Goal: Ask a question

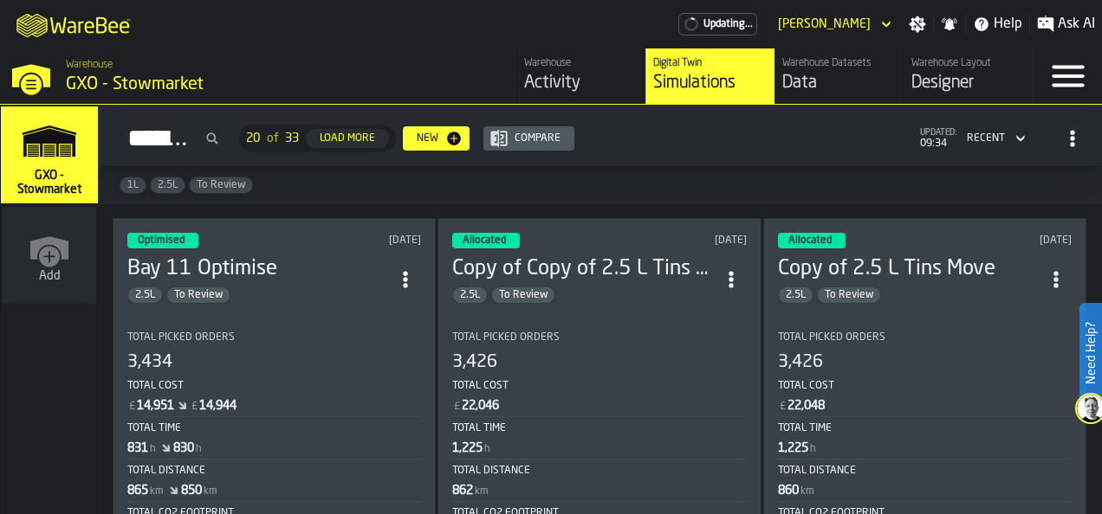
drag, startPoint x: 54, startPoint y: 149, endPoint x: 74, endPoint y: 154, distance: 21.4
click at [54, 151] on icon "link-to-/wh/i/1f322264-80fa-4175-88bb-566e6213dfa5/simulations" at bounding box center [49, 140] width 83 height 55
click at [542, 80] on div "Activity" at bounding box center [581, 83] width 114 height 24
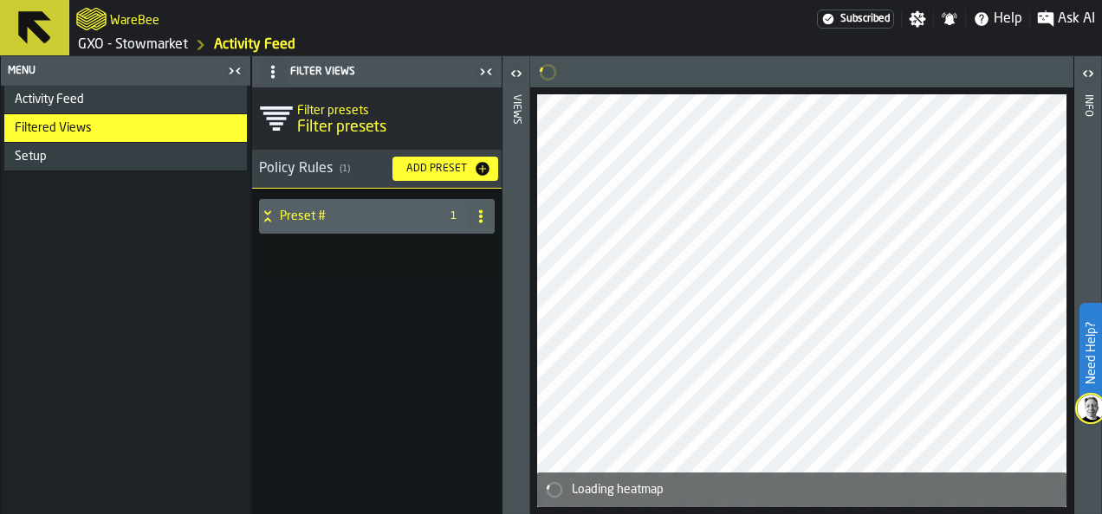
click at [1064, 21] on span "Ask AI" at bounding box center [1075, 19] width 37 height 21
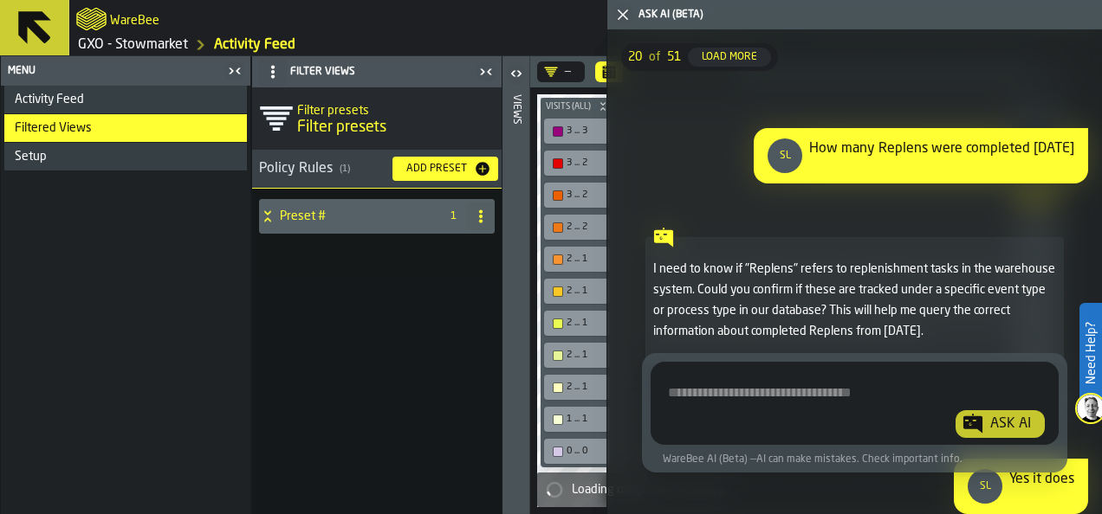
click at [759, 400] on textarea "Ask AI about the warehouse Activity" at bounding box center [854, 407] width 394 height 62
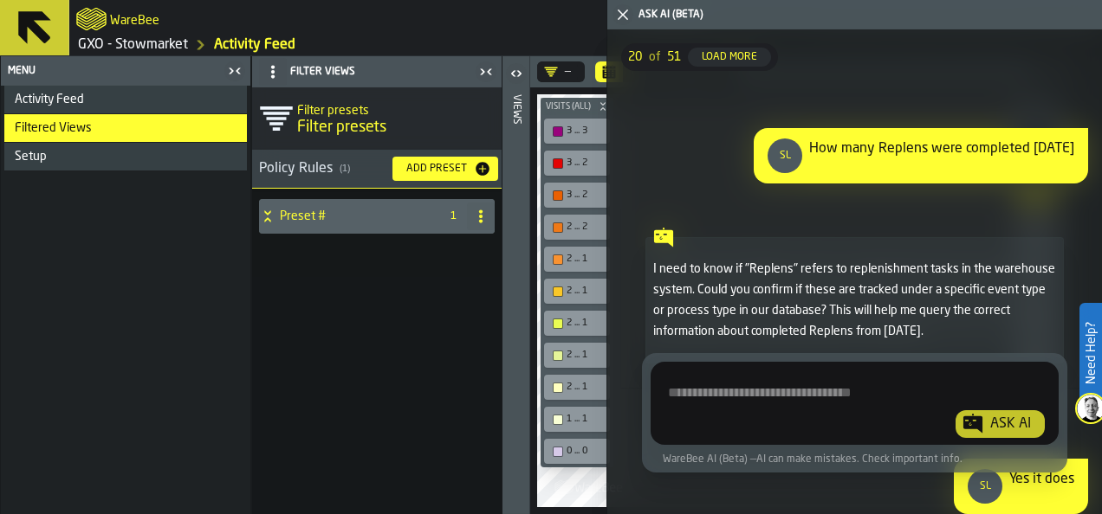
click at [735, 51] on div "Load More" at bounding box center [729, 57] width 69 height 12
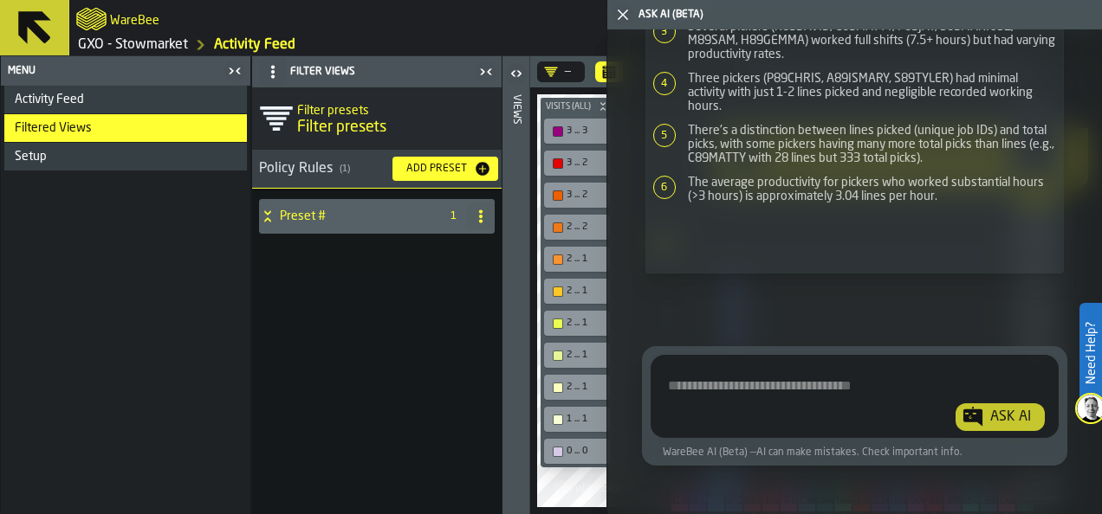
scroll to position [41880, 0]
click at [714, 386] on textarea "Ask AI about the warehouse Activity" at bounding box center [854, 400] width 394 height 62
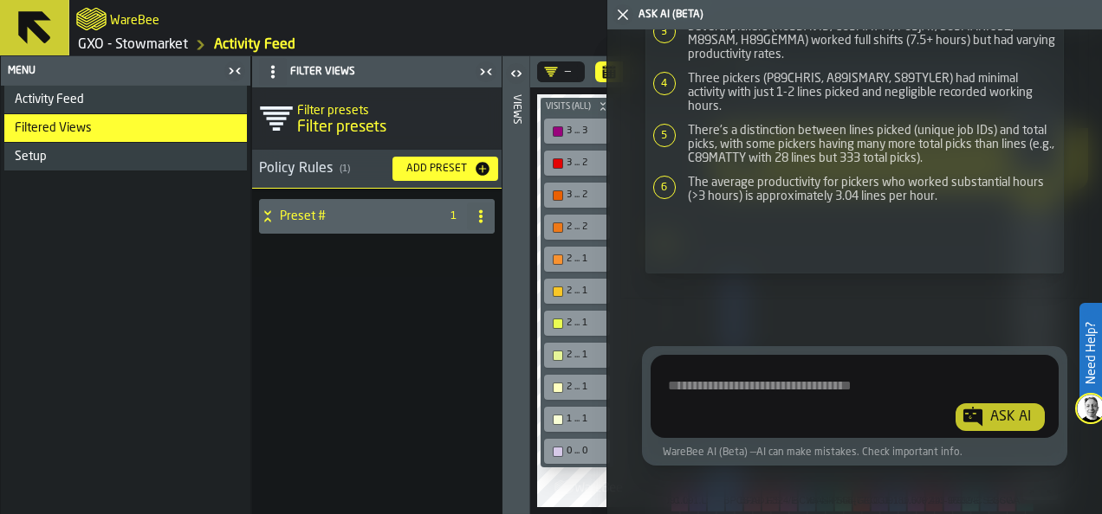
click at [54, 104] on span "Activity Feed" at bounding box center [49, 100] width 69 height 14
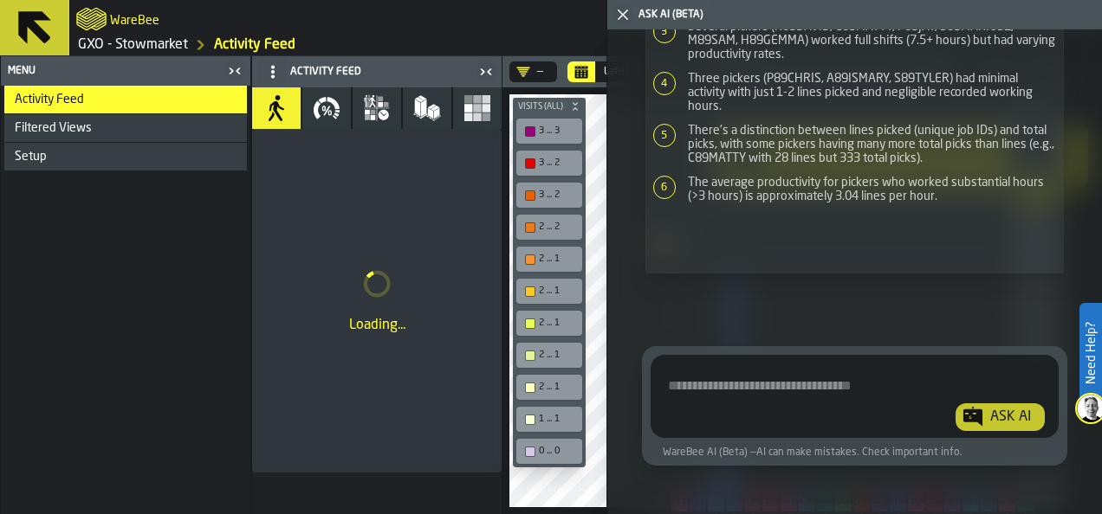
click at [627, 15] on icon "button-toggle-Close me" at bounding box center [622, 14] width 21 height 21
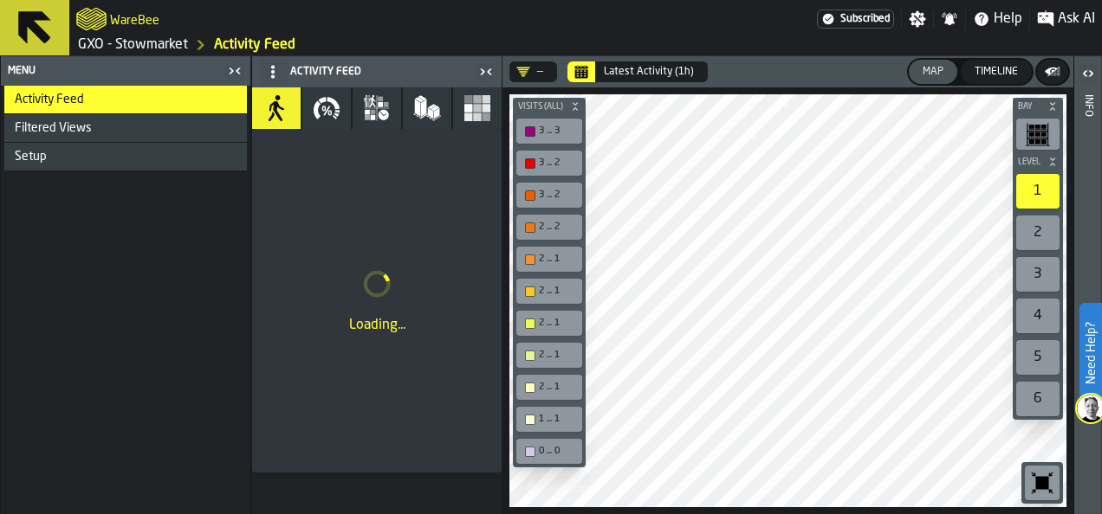
click at [320, 110] on icon "button" at bounding box center [327, 108] width 28 height 28
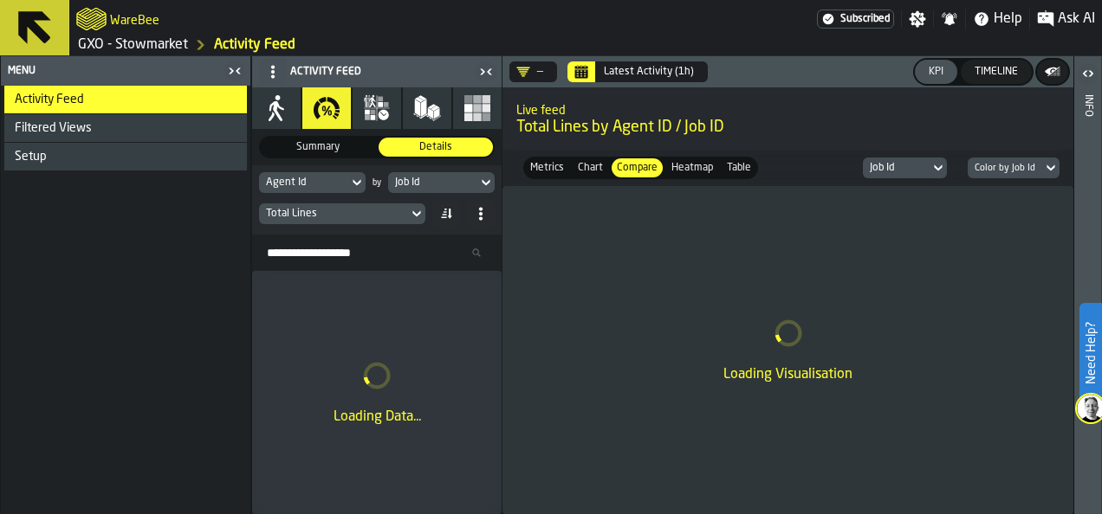
click at [284, 100] on icon "button" at bounding box center [276, 108] width 28 height 28
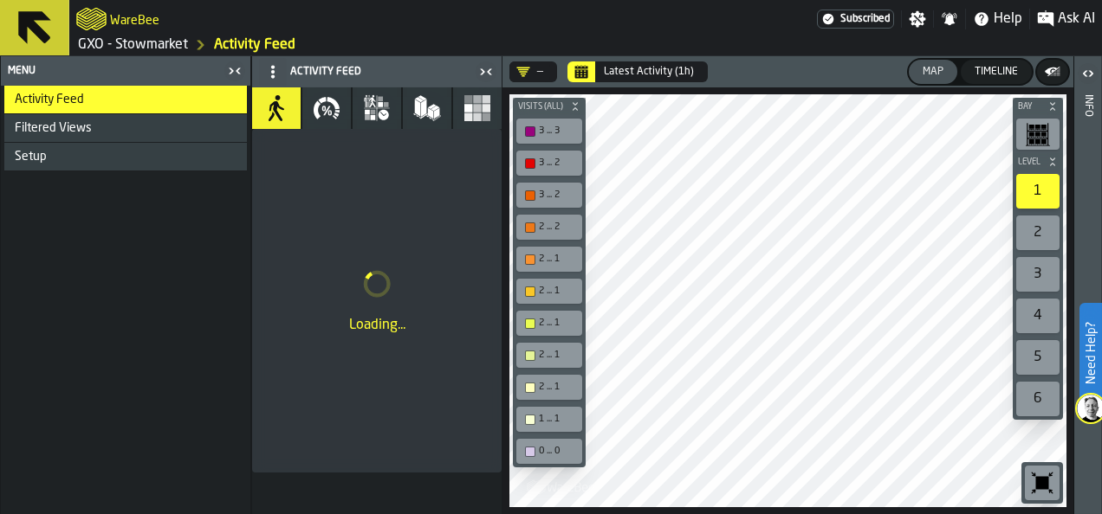
click at [1063, 23] on span "Ask AI" at bounding box center [1075, 19] width 37 height 21
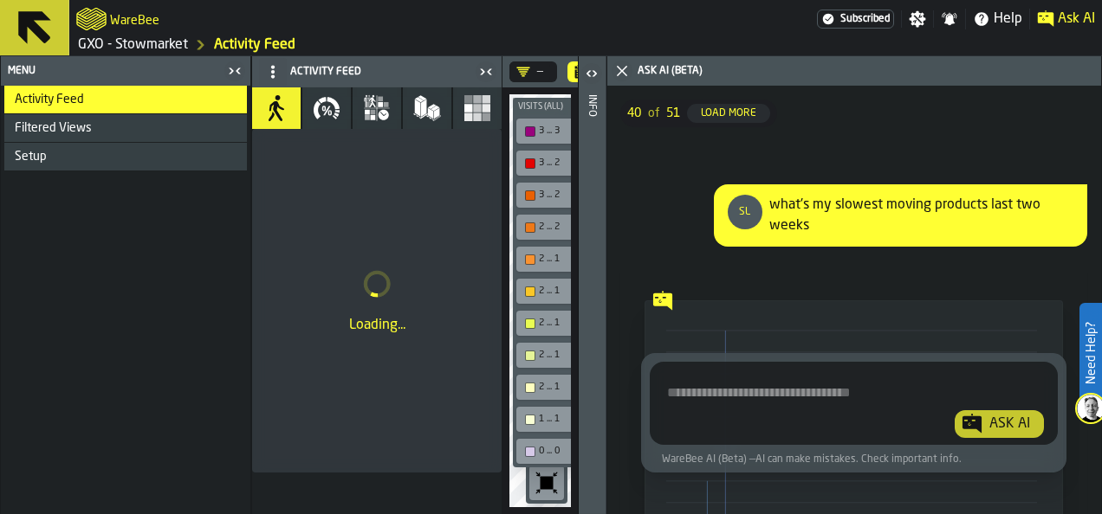
click at [798, 393] on main "WareBee Subscribed Settings Notifications Help Ask AI GXO - Stowmarket Activity…" at bounding box center [551, 257] width 1102 height 514
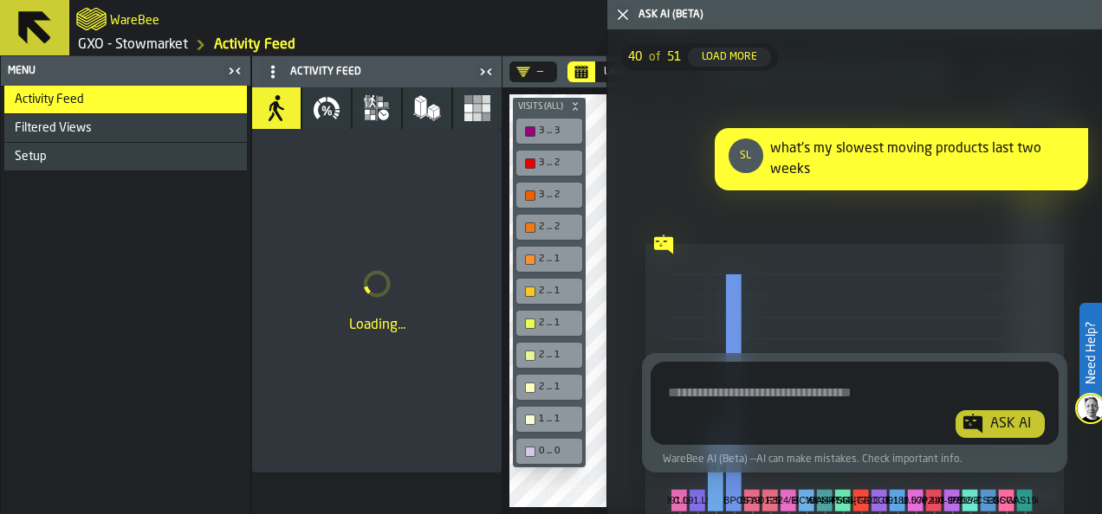
click at [774, 397] on textarea "Ask AI about the warehouse Activity" at bounding box center [854, 407] width 394 height 62
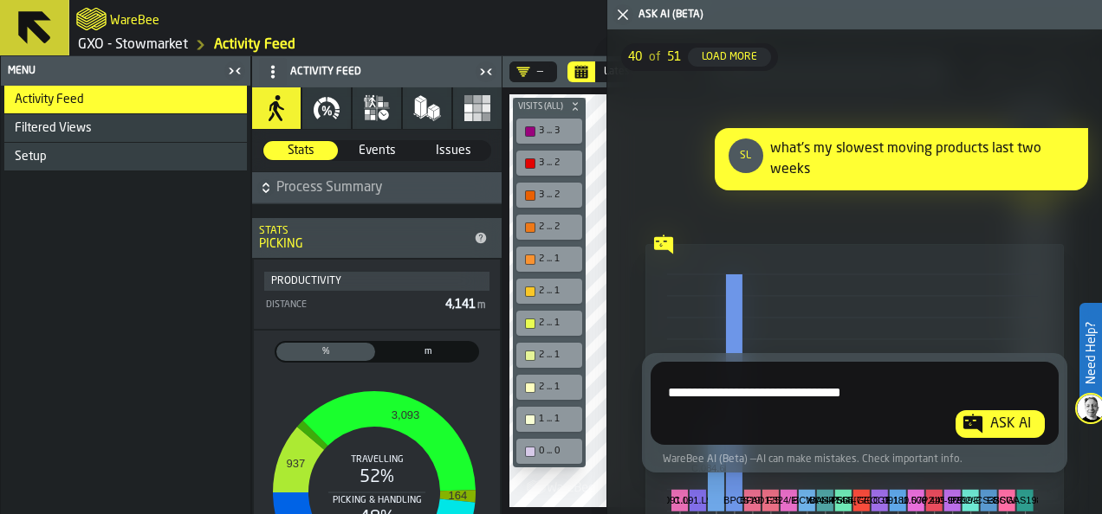
type textarea "**********"
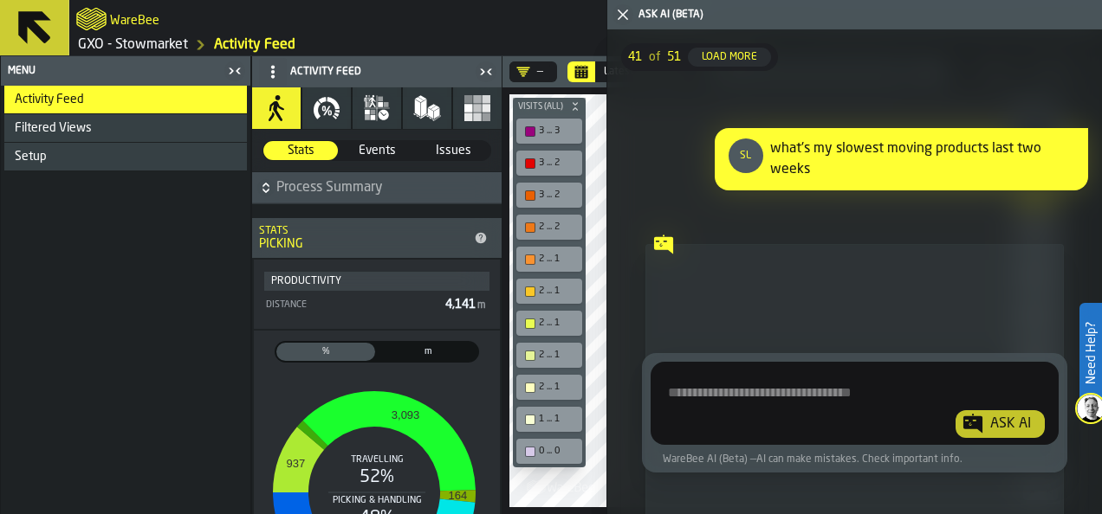
click at [520, 38] on ol "GXO - Stowmarket Activity Feed" at bounding box center [330, 45] width 509 height 21
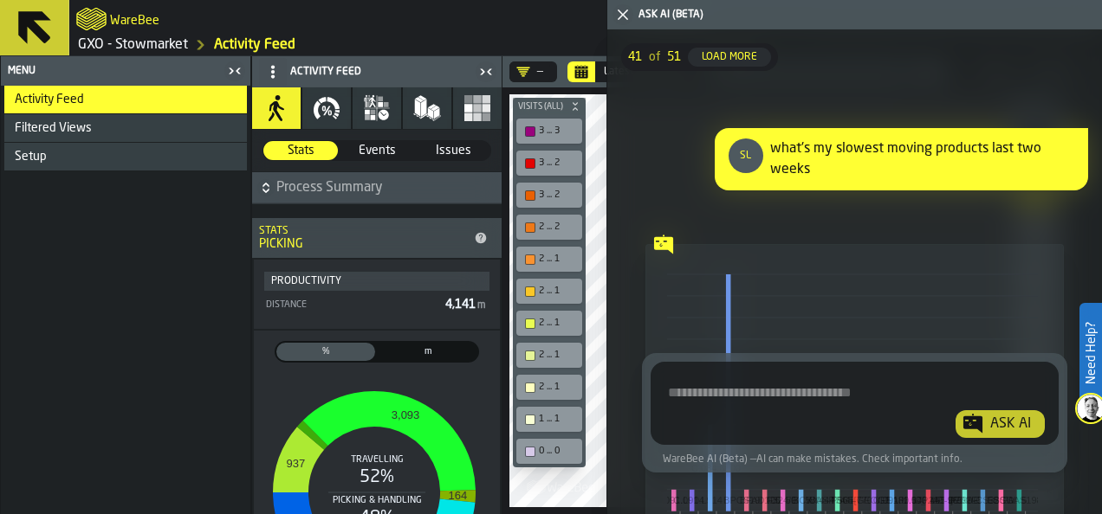
click at [625, 14] on icon "button-toggle-Close me" at bounding box center [622, 14] width 21 height 21
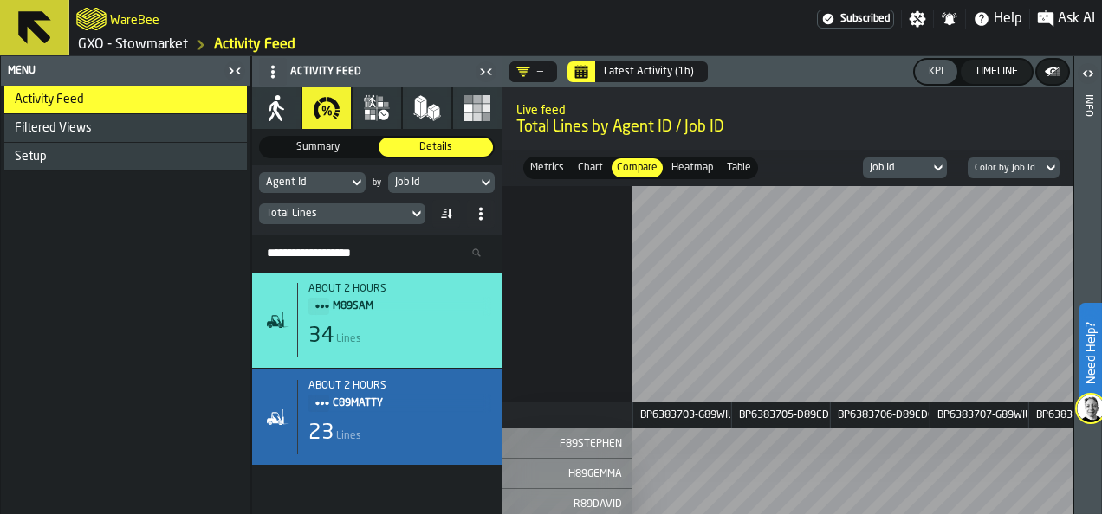
scroll to position [346, 0]
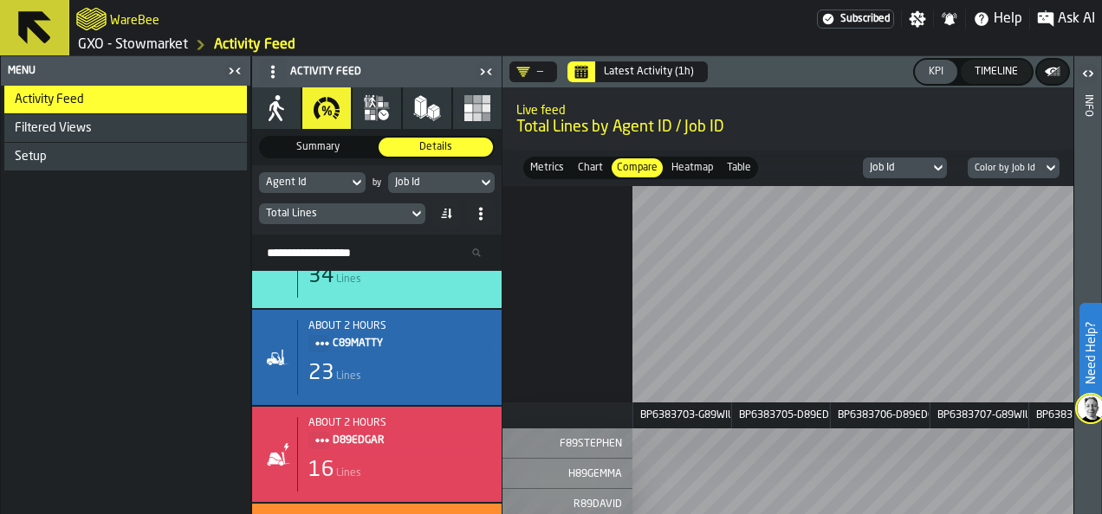
click at [376, 97] on icon "button" at bounding box center [377, 108] width 26 height 26
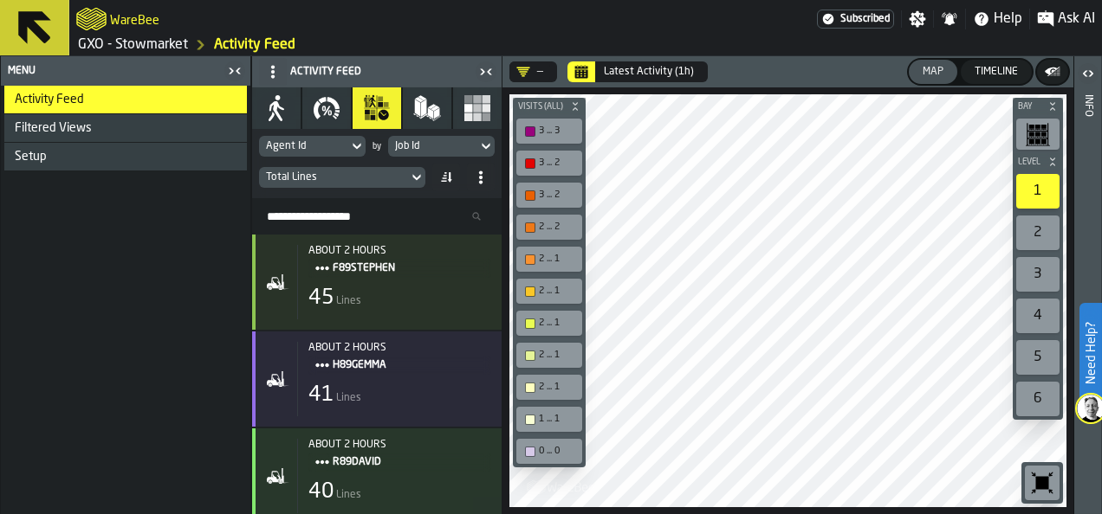
click at [1067, 19] on span "Ask AI" at bounding box center [1075, 19] width 37 height 21
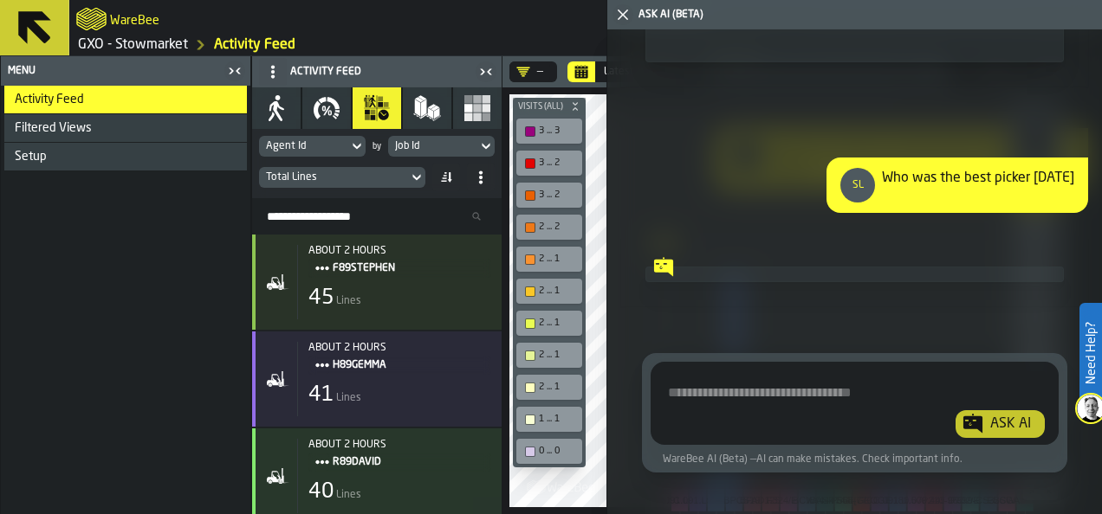
scroll to position [42101, 0]
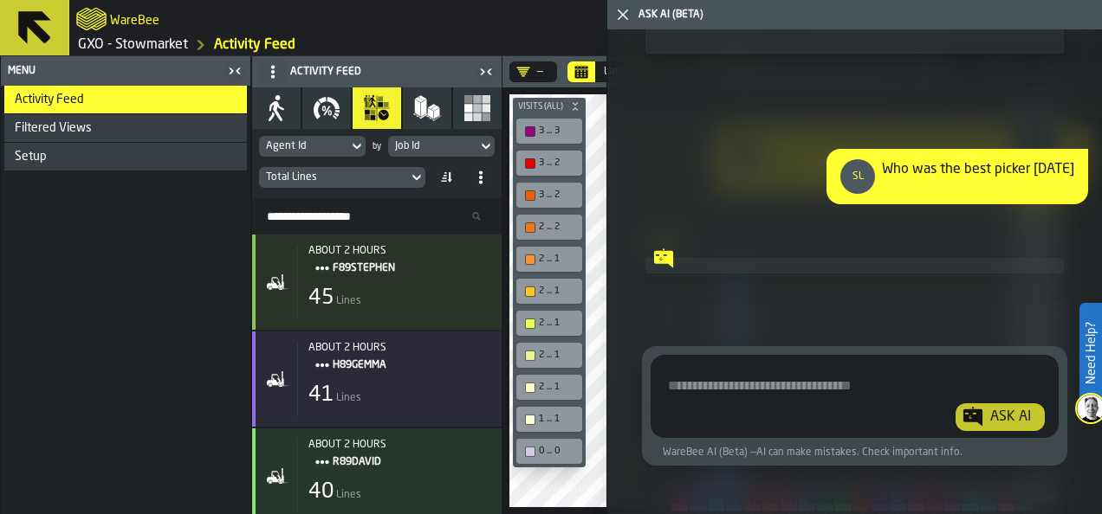
click at [987, 223] on span "Show Chart" at bounding box center [972, 221] width 54 height 12
click at [280, 111] on icon "button" at bounding box center [276, 108] width 28 height 28
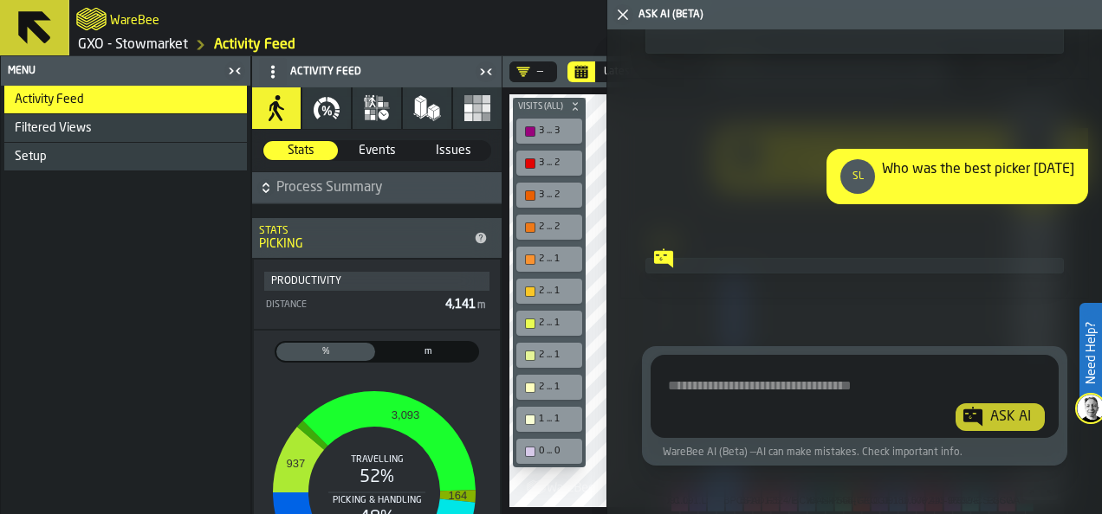
click at [1050, 224] on span "Hide Table" at bounding box center [1050, 221] width 48 height 12
click at [1050, 222] on span "Show Table" at bounding box center [1047, 221] width 53 height 12
click at [985, 222] on span "Hide Chart" at bounding box center [974, 221] width 48 height 12
click at [985, 220] on span "Show Chart" at bounding box center [972, 221] width 54 height 12
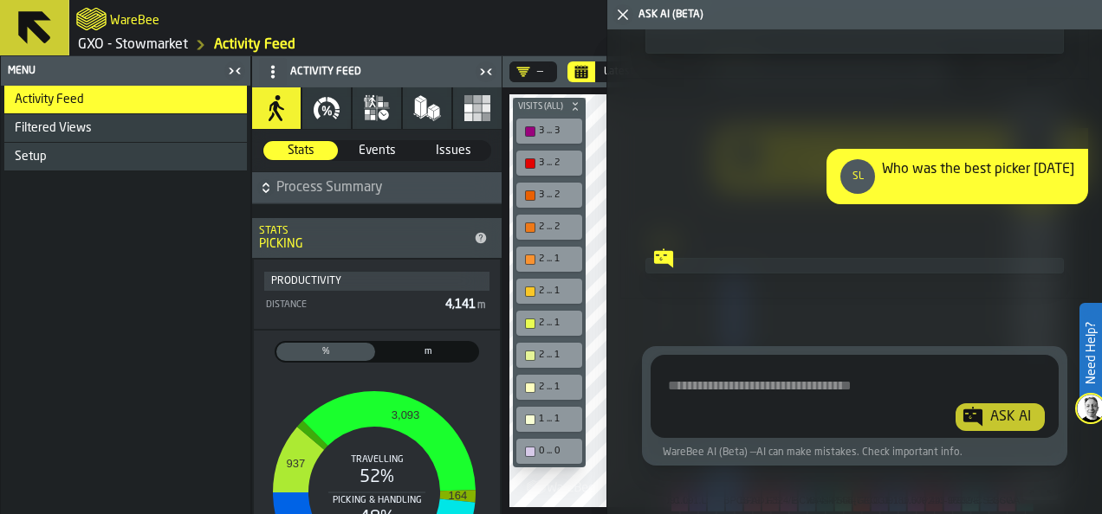
click at [681, 138] on icon "button-" at bounding box center [682, 136] width 10 height 10
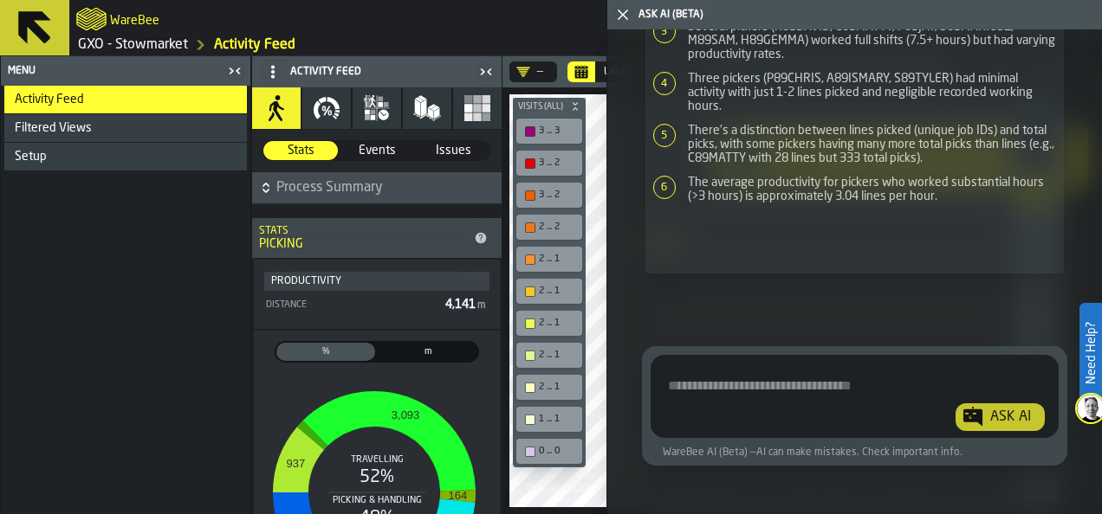
click at [736, 374] on textarea "Ask AI about the warehouse Activity" at bounding box center [854, 400] width 394 height 62
click at [726, 389] on textarea "Ask AI about the warehouse Activity" at bounding box center [854, 400] width 394 height 62
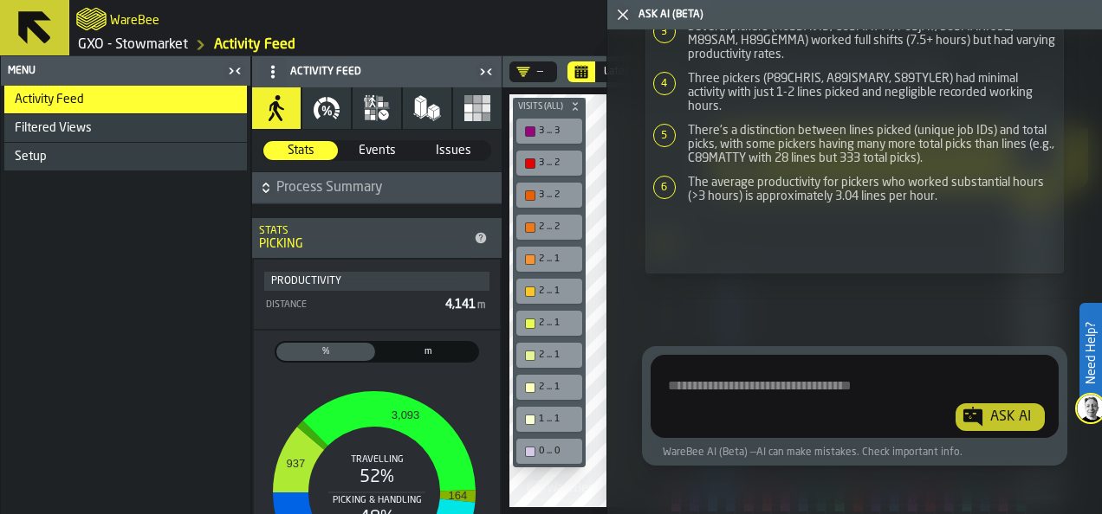
scroll to position [41880, 0]
type textarea "**********"
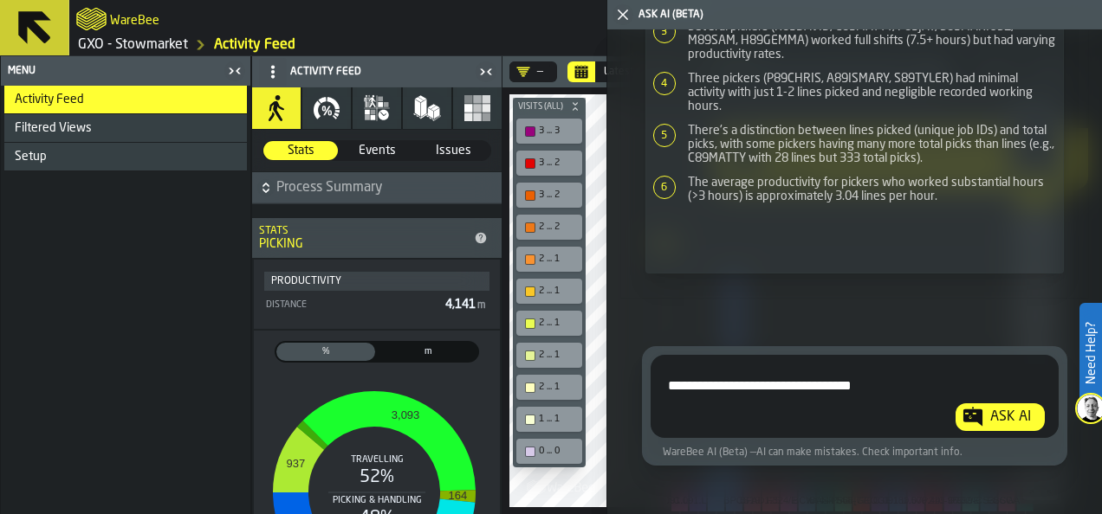
click at [989, 418] on div "Ask AI" at bounding box center [1010, 417] width 55 height 21
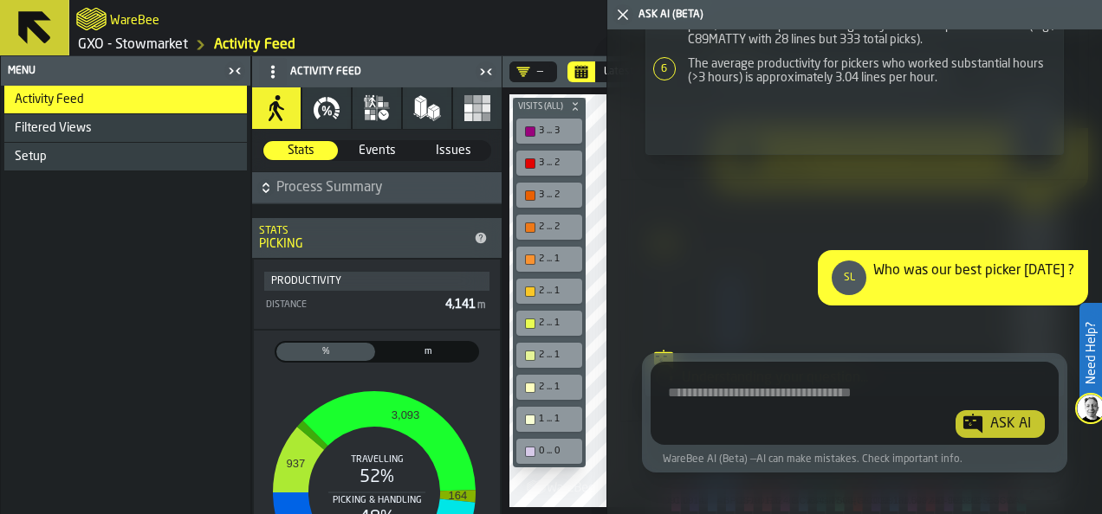
click at [268, 191] on icon "button-" at bounding box center [265, 187] width 17 height 17
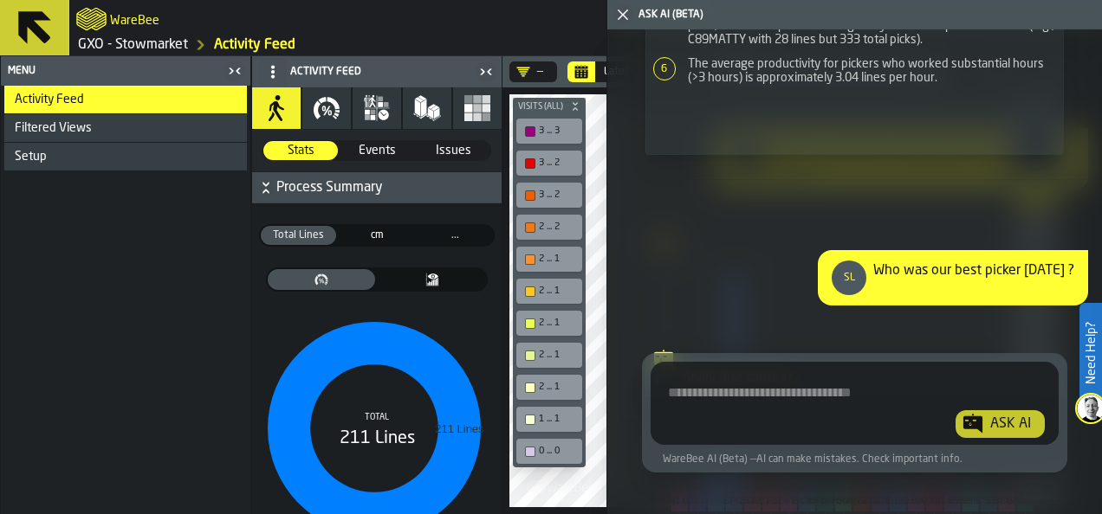
scroll to position [42123, 0]
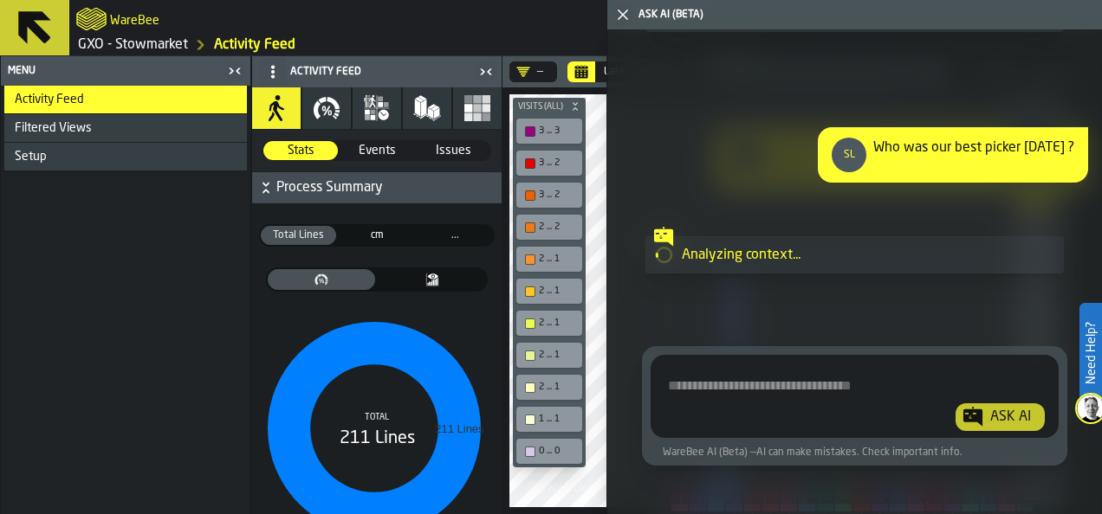
click at [383, 151] on span "Events" at bounding box center [376, 150] width 73 height 17
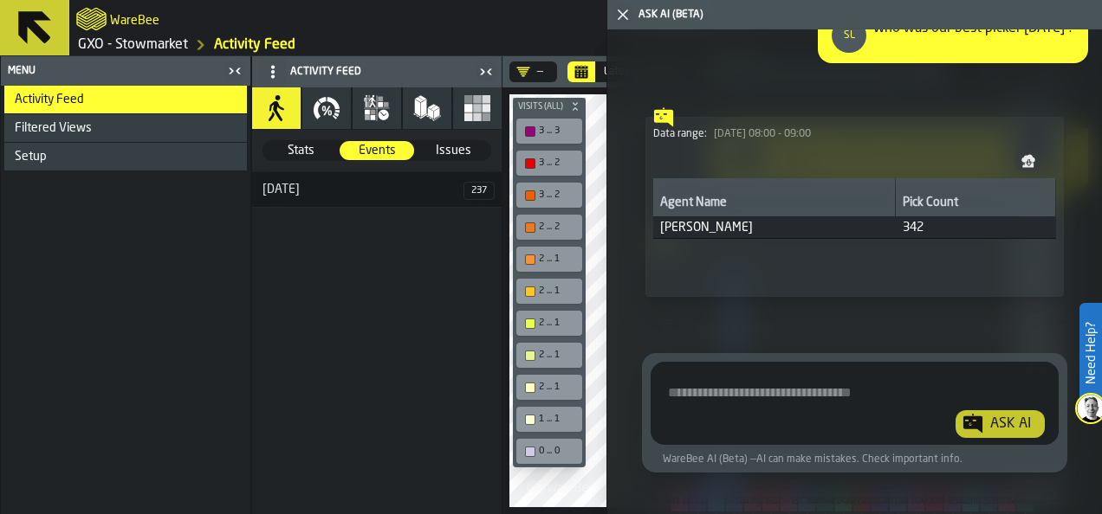
click at [1022, 168] on icon "button-" at bounding box center [1028, 161] width 14 height 14
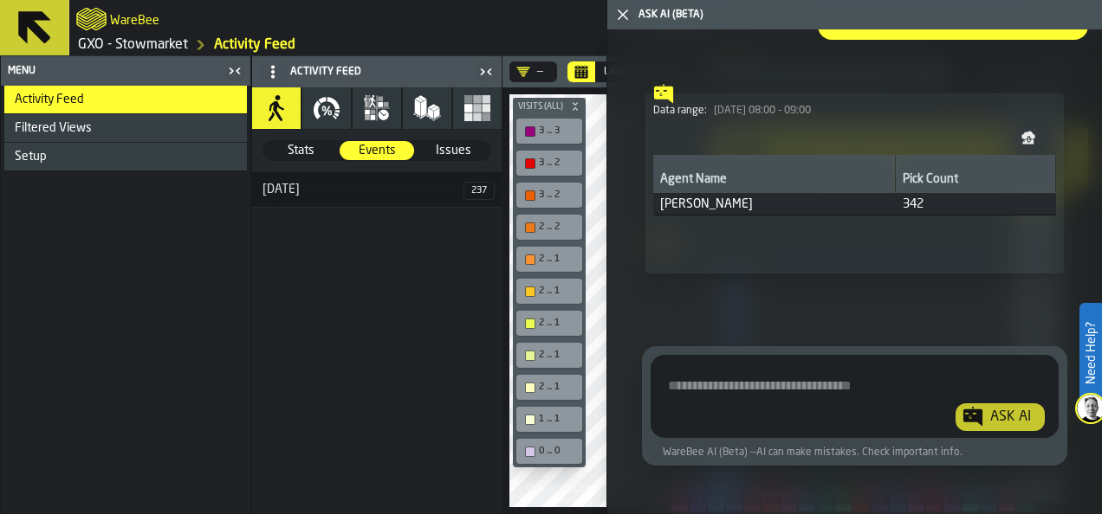
scroll to position [42267, 0]
click at [720, 248] on span "Show Analysis" at bounding box center [715, 248] width 68 height 12
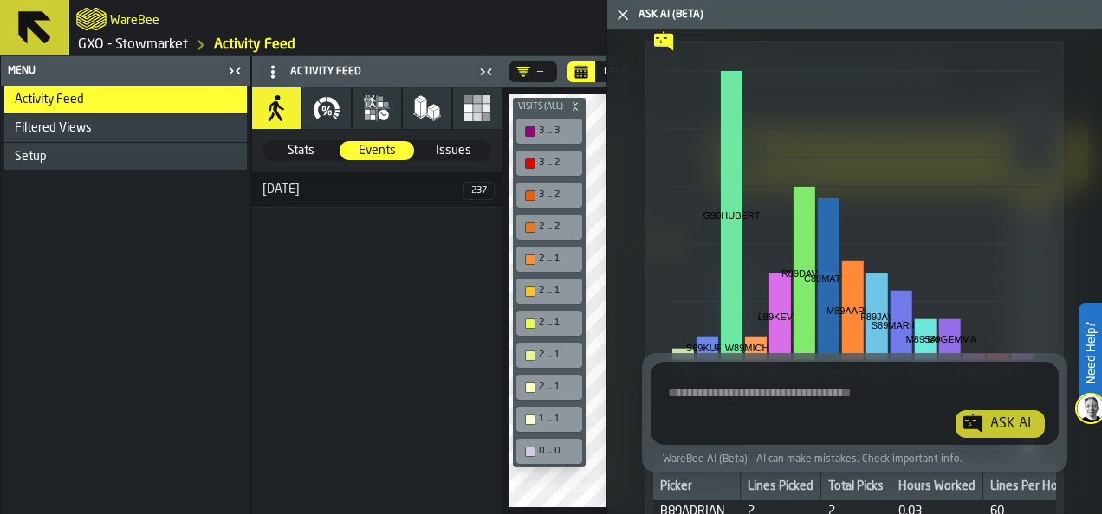
scroll to position [40718, 0]
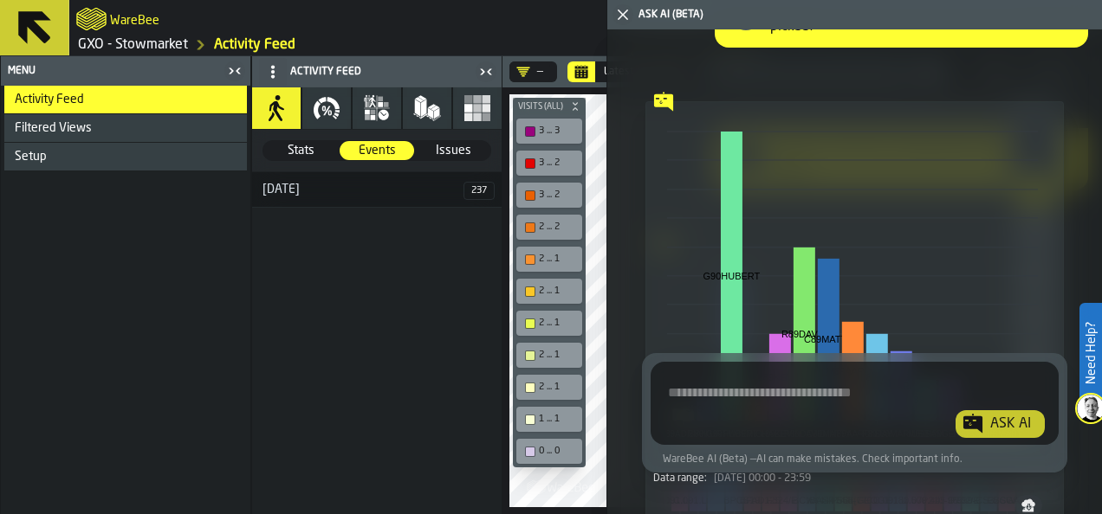
drag, startPoint x: 767, startPoint y: 121, endPoint x: 863, endPoint y: 144, distance: 97.9
click at [863, 37] on div "How many lines picked [DATE] per picker v hours picked?" at bounding box center [922, 17] width 305 height 42
copy div "How many lines picked [DATE] per picker v hours picked?"
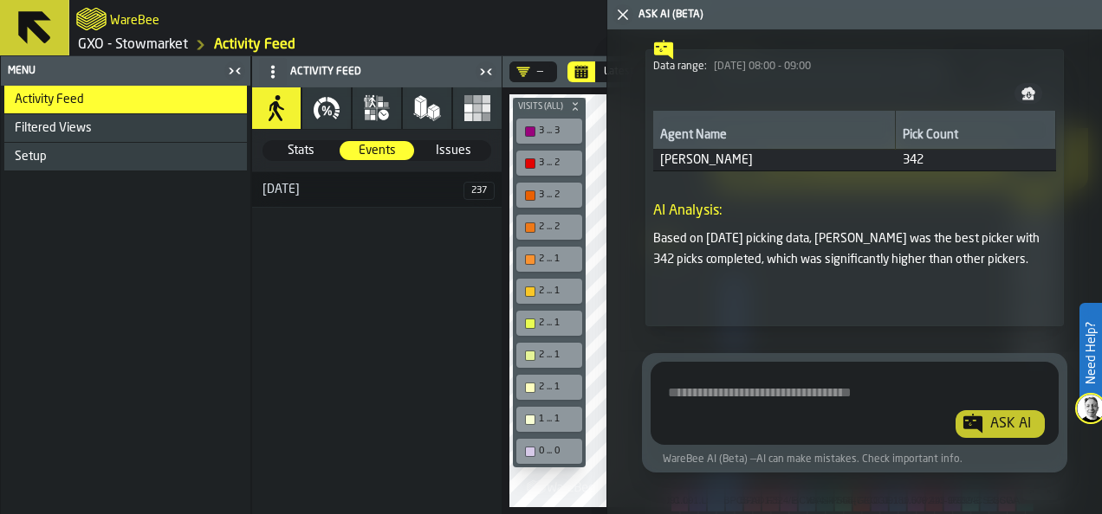
scroll to position [42364, 0]
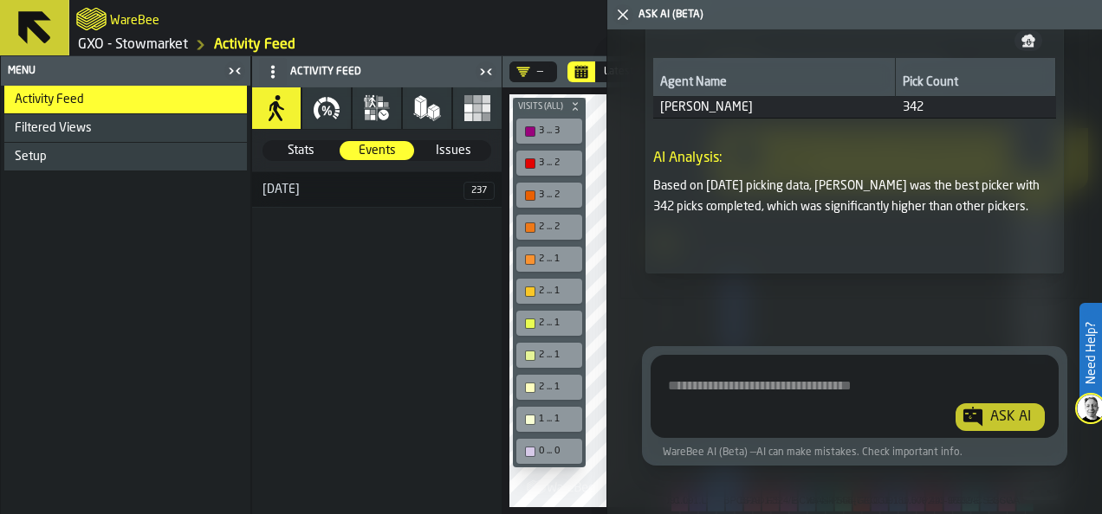
click at [836, 390] on textarea "Ask AI about the warehouse Activity" at bounding box center [852, 400] width 390 height 62
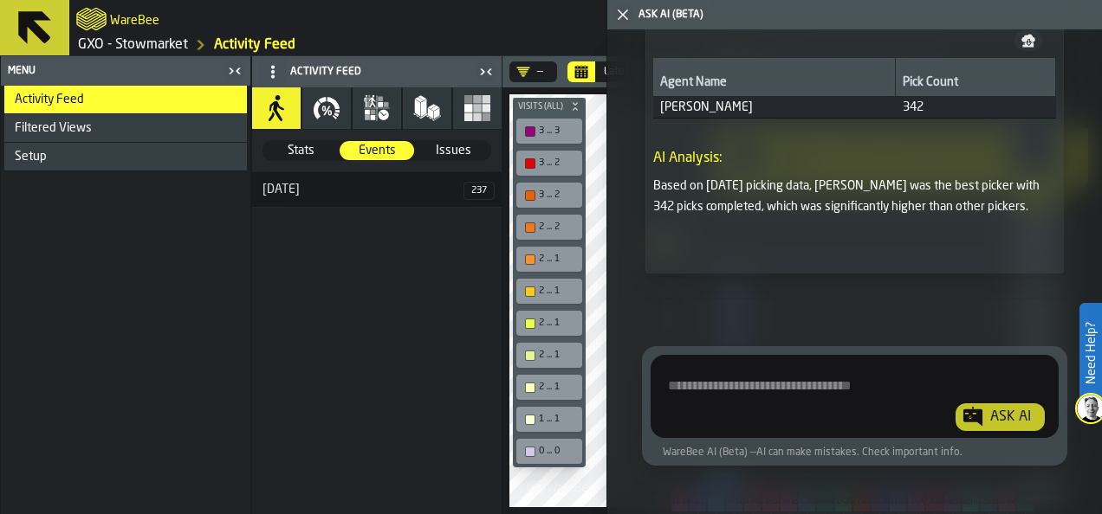
paste textarea "**********"
type textarea "**********"
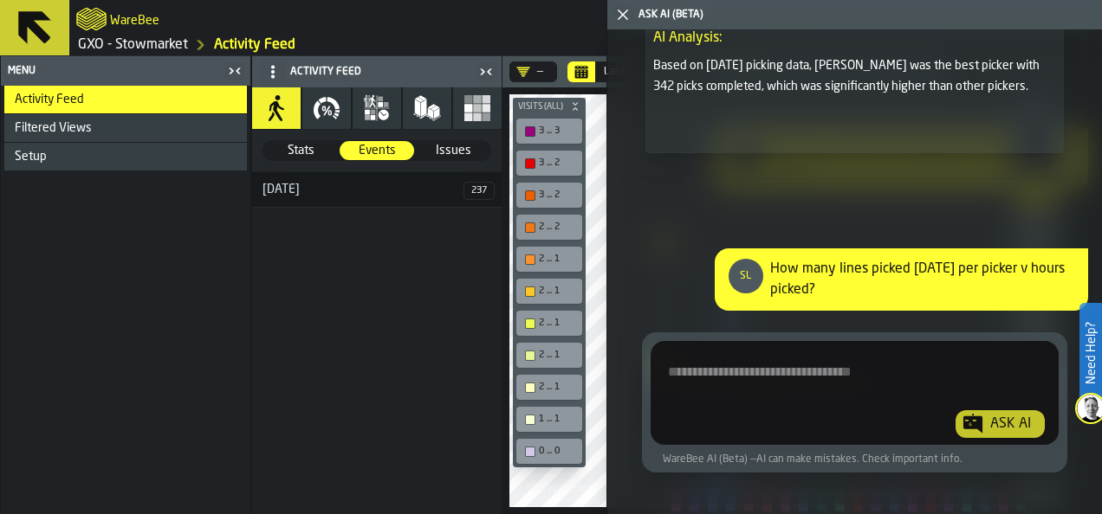
scroll to position [42633, 0]
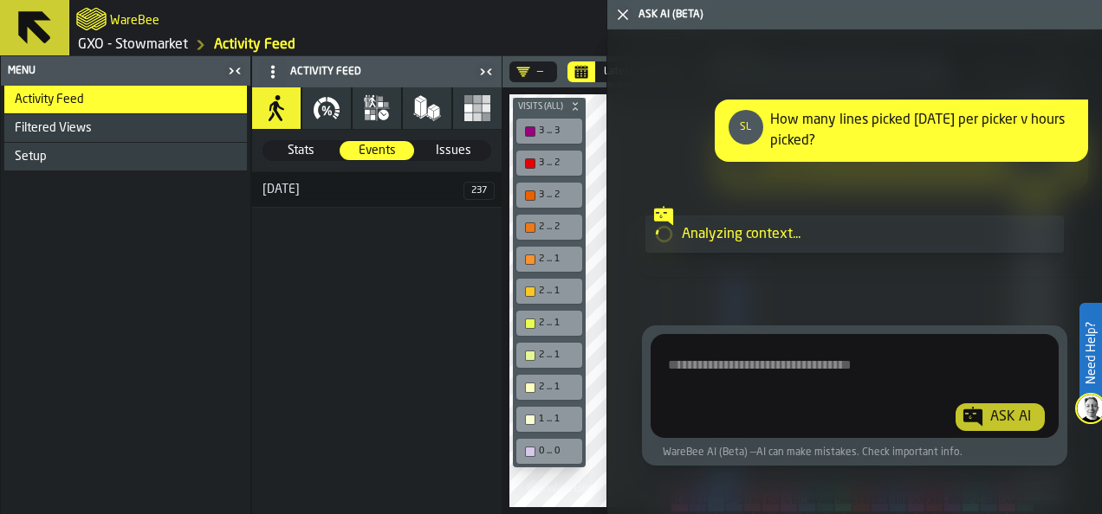
click at [334, 109] on icon "button" at bounding box center [327, 108] width 28 height 28
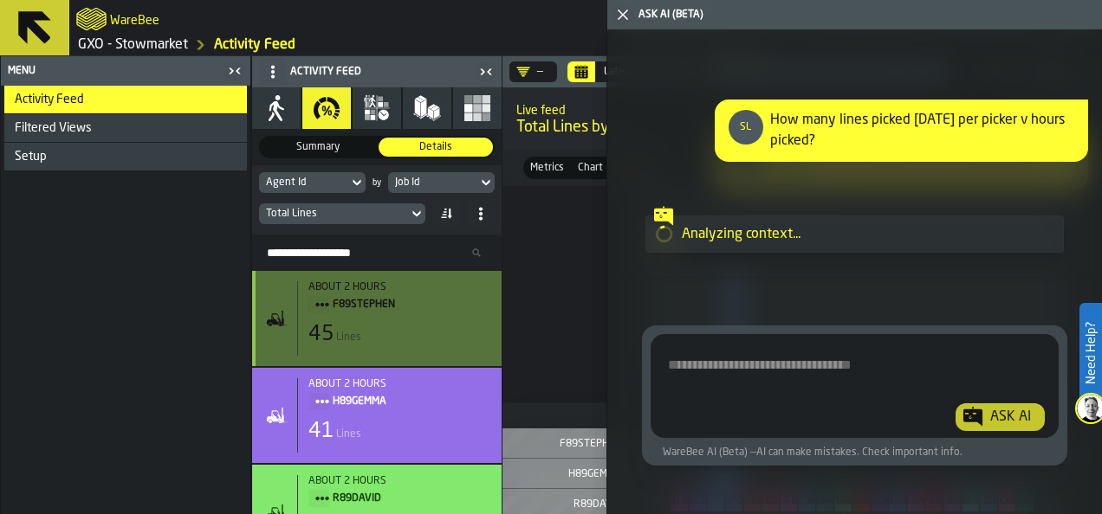
click at [339, 307] on span "F89STEPHEN" at bounding box center [405, 304] width 145 height 19
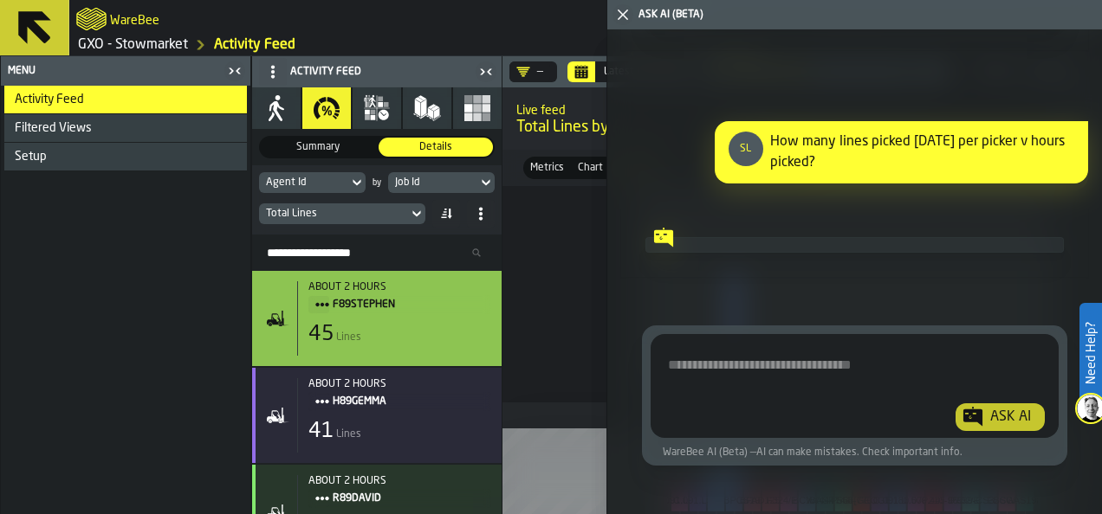
scroll to position [42611, 0]
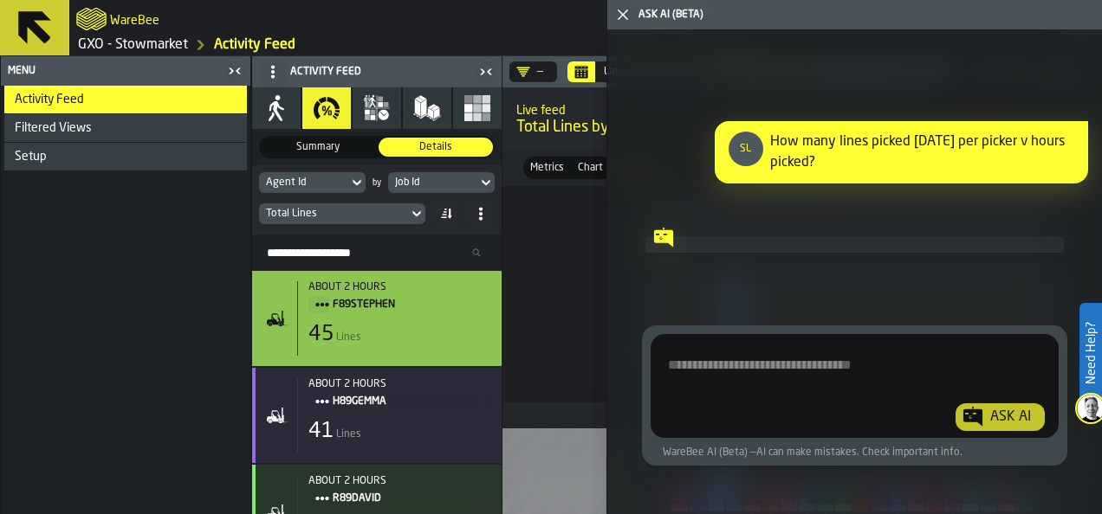
click at [766, 382] on textarea "Ask AI about the warehouse Activity" at bounding box center [854, 389] width 394 height 83
paste textarea "**********"
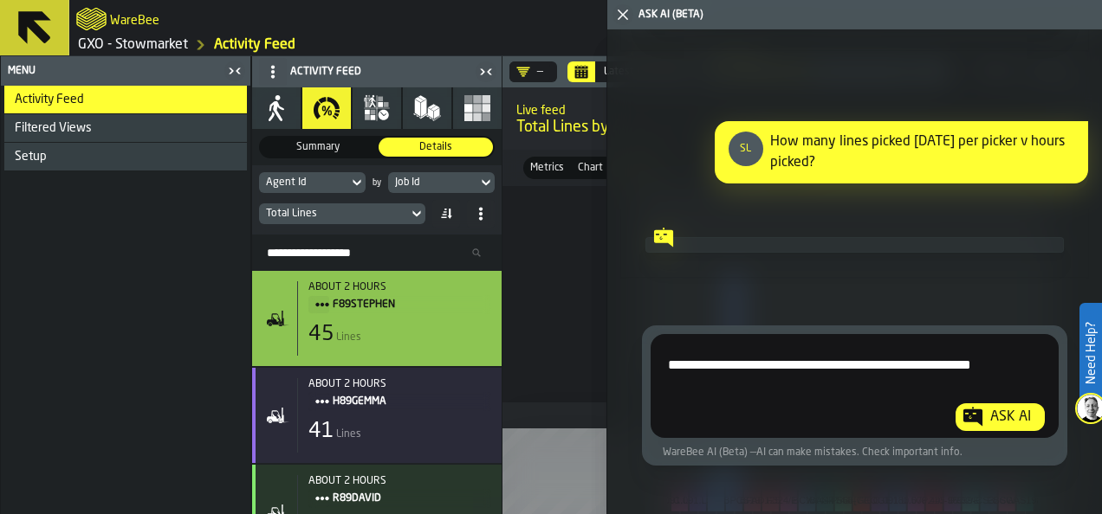
type textarea "**********"
click at [989, 414] on div "Ask AI" at bounding box center [1010, 417] width 55 height 21
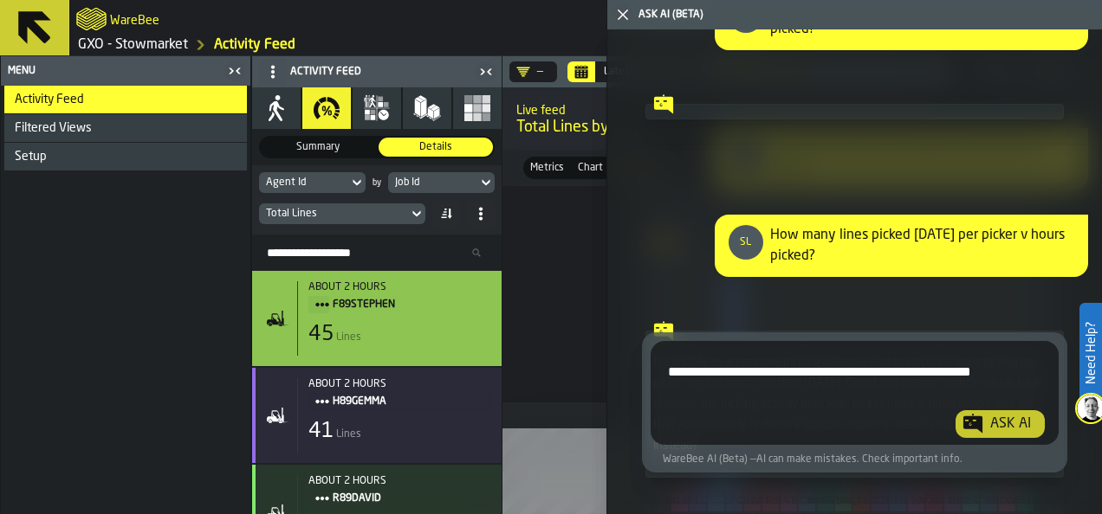
scroll to position [42971, 0]
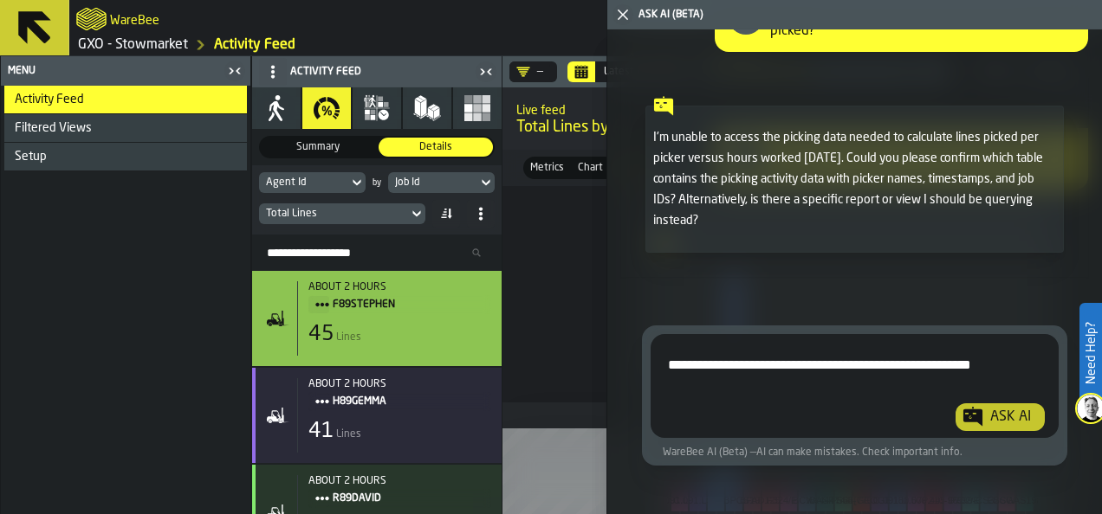
click at [739, 350] on textarea "**********" at bounding box center [852, 389] width 390 height 83
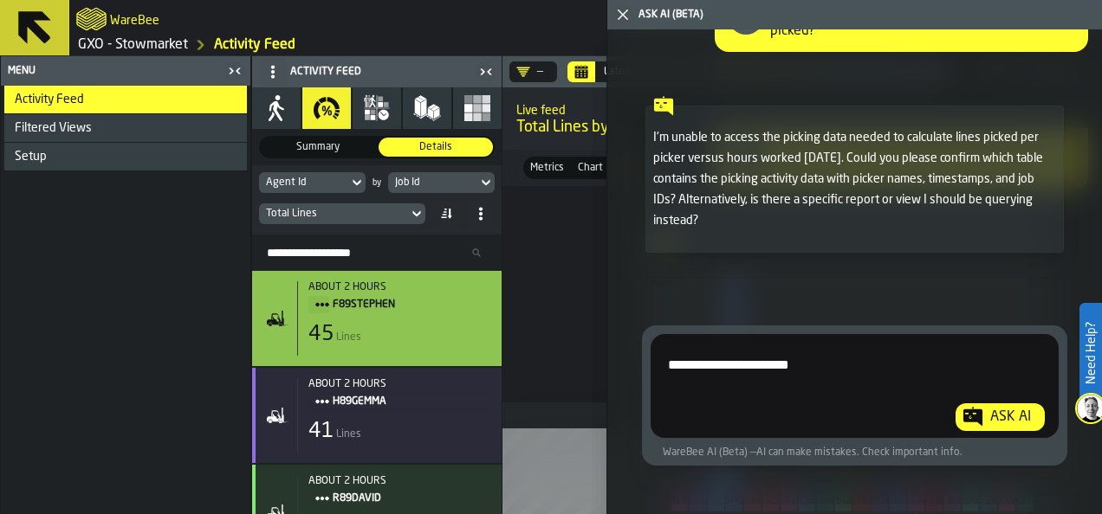
type textarea "**********"
